Goal: Task Accomplishment & Management: Use online tool/utility

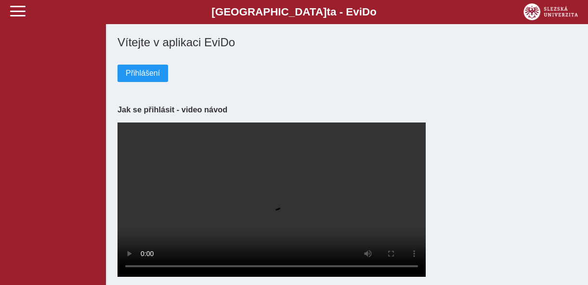
scroll to position [7, 0]
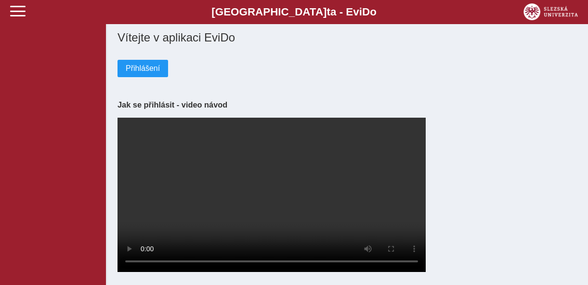
scroll to position [7, 0]
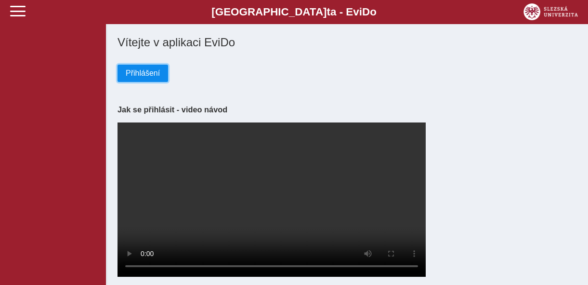
click at [136, 78] on span "Přihlášení" at bounding box center [143, 73] width 34 height 9
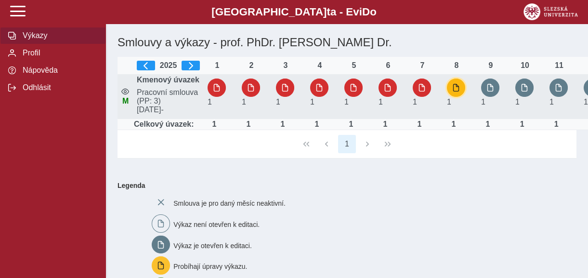
click at [456, 92] on span "button" at bounding box center [456, 88] width 8 height 8
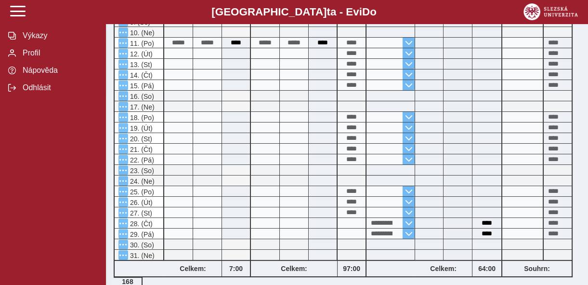
scroll to position [455, 0]
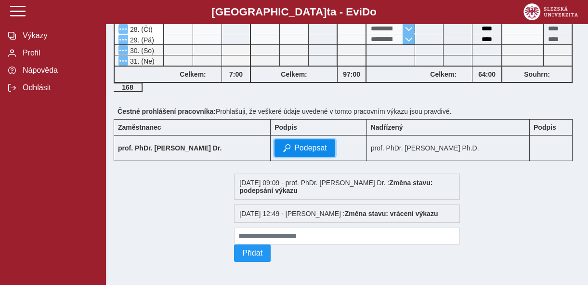
click at [324, 144] on span "Podepsat" at bounding box center [310, 148] width 33 height 9
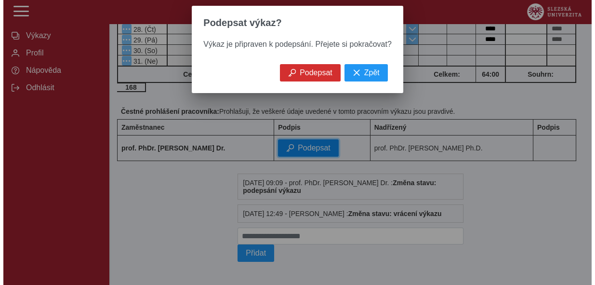
scroll to position [442, 0]
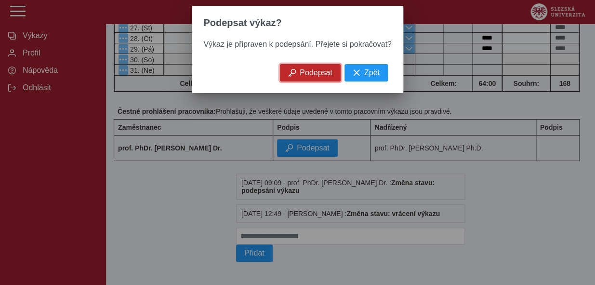
click at [308, 74] on span "Podepsat" at bounding box center [316, 72] width 33 height 9
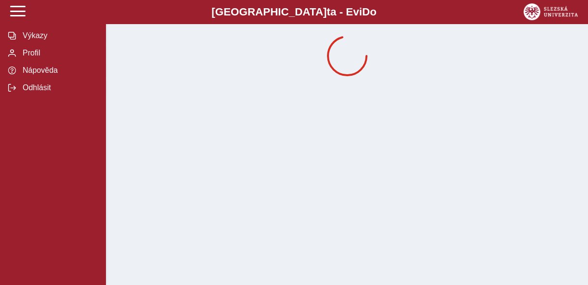
scroll to position [0, 0]
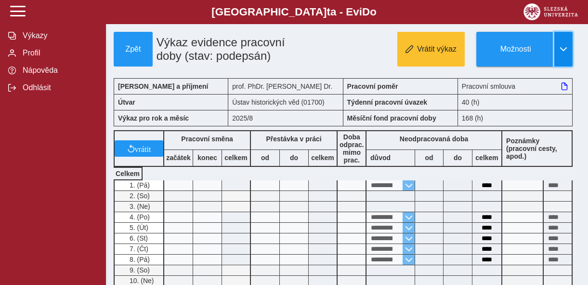
click at [563, 47] on span "button" at bounding box center [564, 49] width 8 height 8
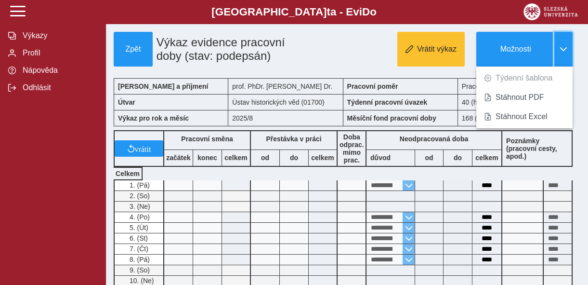
scroll to position [249, 0]
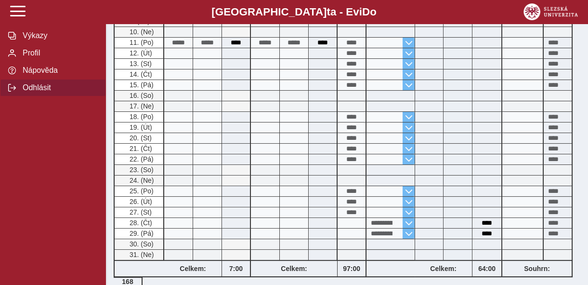
click at [23, 92] on span "Odhlásit" at bounding box center [59, 87] width 78 height 9
